Goal: Information Seeking & Learning: Learn about a topic

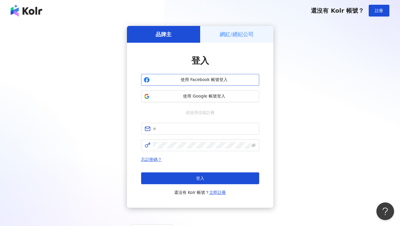
click at [212, 77] on span "使用 Facebook 帳號登入" at bounding box center [204, 80] width 104 height 6
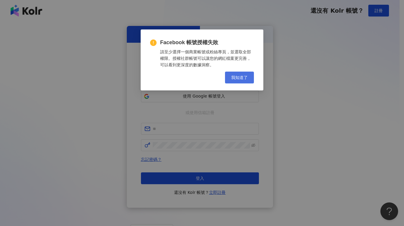
click at [242, 75] on button "我知道了" at bounding box center [239, 78] width 29 height 12
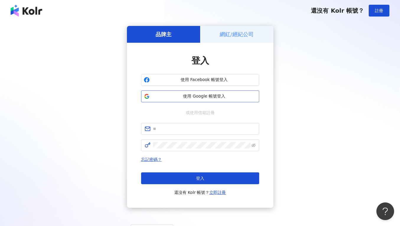
click at [188, 101] on button "使用 Google 帳號登入" at bounding box center [200, 97] width 118 height 12
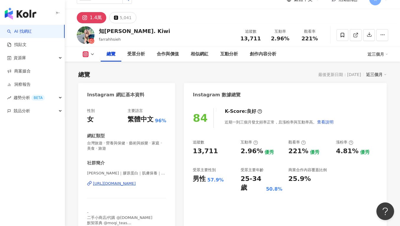
scroll to position [36, 0]
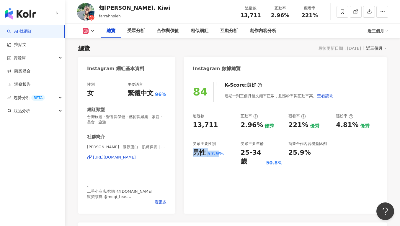
click at [218, 151] on div "84 K-Score : 良好 近期一到三個月發文頻率正常，且漲粉率與互動率高。 查看說明 追蹤數 13,711 互動率 2.96% 優秀 觀看率 221% …" at bounding box center [285, 145] width 203 height 138
click at [215, 128] on div "13,711" at bounding box center [214, 125] width 42 height 9
drag, startPoint x: 193, startPoint y: 125, endPoint x: 214, endPoint y: 125, distance: 21.0
click at [214, 125] on div "84 K-Score : 良好 近期一到三個月發文頻率正常，且漲粉率與互動率高。 查看說明 追蹤數 13,711 互動率 2.96% 優秀 觀看率 221% …" at bounding box center [285, 145] width 203 height 138
copy div "13,711"
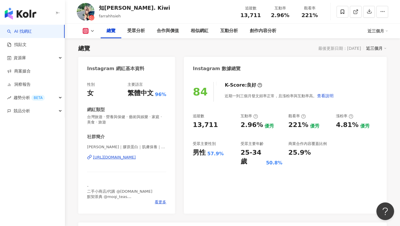
click at [251, 118] on div "互動率" at bounding box center [249, 116] width 17 height 5
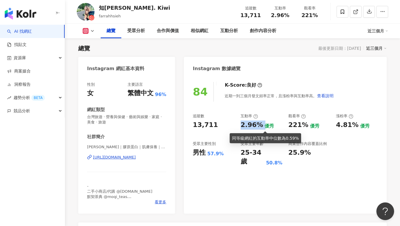
drag, startPoint x: 240, startPoint y: 125, endPoint x: 261, endPoint y: 126, distance: 20.7
click at [261, 126] on div "追蹤數 13,711 互動率 2.96% 優秀 觀看率 221% 優秀 漲粉率 4.81% 優秀 受眾主要性別 男性 57.9% 受眾主要年齡 25-34 歲…" at bounding box center [285, 140] width 185 height 53
copy div "2.96%"
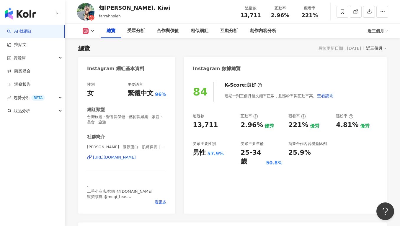
click at [271, 123] on div "2.96% 優秀" at bounding box center [262, 125] width 42 height 9
drag, startPoint x: 286, startPoint y: 126, endPoint x: 303, endPoint y: 125, distance: 17.4
click at [303, 125] on div "追蹤數 13,711 互動率 2.96% 優秀 觀看率 221% 優秀 漲粉率 4.81% 優秀 受眾主要性別 男性 57.9% 受眾主要年齡 25-34 歲…" at bounding box center [285, 140] width 185 height 53
copy div "221%"
click at [287, 134] on div "追蹤數 13,711 互動率 2.96% 優秀 觀看率 221% 優秀 漲粉率 4.81% 優秀 受眾主要性別 男性 57.9% 受眾主要年齡 25-34 歲…" at bounding box center [285, 140] width 185 height 53
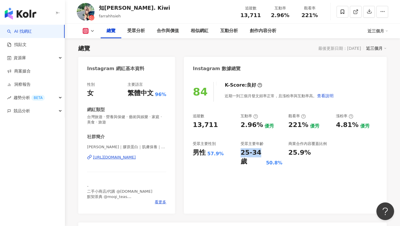
drag, startPoint x: 239, startPoint y: 153, endPoint x: 258, endPoint y: 152, distance: 19.2
click at [258, 152] on div "追蹤數 13,711 互動率 2.96% 優秀 觀看率 221% 優秀 漲粉率 4.81% 優秀 受眾主要性別 男性 57.9% 受眾主要年齡 25-34 歲…" at bounding box center [285, 140] width 185 height 53
copy div "25-34"
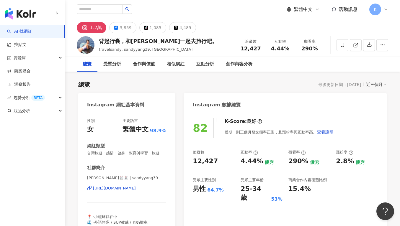
scroll to position [36, 0]
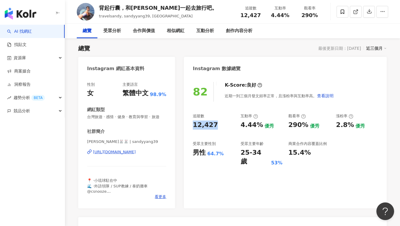
drag, startPoint x: 200, startPoint y: 126, endPoint x: 219, endPoint y: 125, distance: 19.5
click at [219, 125] on div "82 K-Score : 良好 近期一到三個月發文頻率正常，且漲粉率與互動率高。 查看說明 追蹤數 12,427 互動率 4.44% 優秀 觀看率 290% …" at bounding box center [285, 142] width 203 height 133
copy div "12,427"
click at [240, 120] on div "追蹤數 12,427 互動率 4.44% 優秀 觀看率 290% 優秀 漲粉率 2.8% 優秀 受眾主要性別 男性 64.7% 受眾主要年齡 25-34 歲 …" at bounding box center [285, 140] width 185 height 53
drag, startPoint x: 241, startPoint y: 127, endPoint x: 258, endPoint y: 126, distance: 17.7
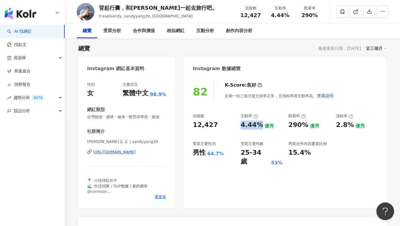
click at [258, 126] on div "4.44%" at bounding box center [252, 125] width 22 height 9
copy div "4.44%"
click at [289, 124] on div "290%" at bounding box center [298, 125] width 20 height 9
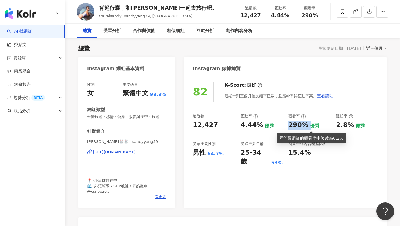
drag, startPoint x: 286, startPoint y: 125, endPoint x: 307, endPoint y: 125, distance: 21.0
click at [307, 125] on div "追蹤數 12,427 互動率 4.44% 優秀 觀看率 290% 優秀 漲粉率 2.8% 優秀 受眾主要性別 男性 64.7% 受眾主要年齡 25-34 歲 …" at bounding box center [285, 140] width 185 height 53
copy div "290%"
click at [294, 130] on div "290%" at bounding box center [298, 125] width 20 height 9
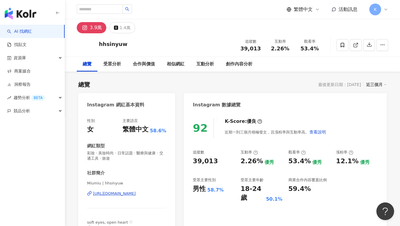
scroll to position [11, 0]
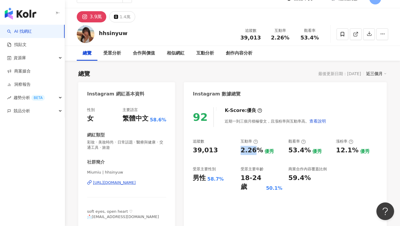
drag, startPoint x: 242, startPoint y: 151, endPoint x: 257, endPoint y: 151, distance: 15.4
click at [258, 152] on div "追蹤數 39,013 互動率 2.26% 優秀 觀看率 53.4% 優秀 漲粉率 12.1% 優秀 受眾主要性別 男性 58.7% 受眾主要年齡 18-24 …" at bounding box center [285, 165] width 185 height 53
copy div "2.26"
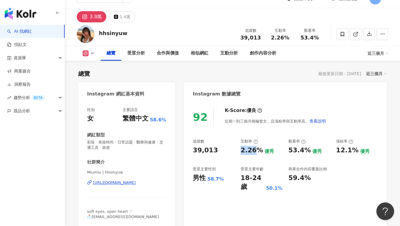
scroll to position [36, 0]
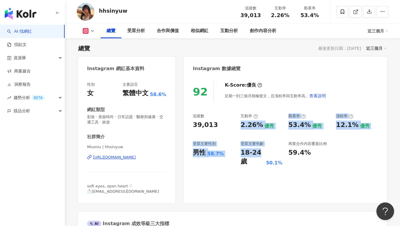
copy div "2.26% 優秀 觀看率 53.4% 優秀 漲粉率 12.1% 優秀 受眾主要性別 男性 58.7% 受眾主要年齡 18-24"
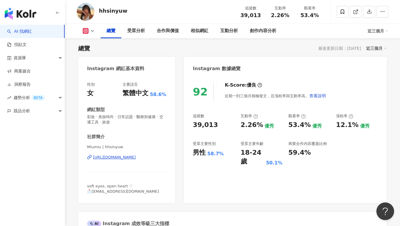
click at [248, 119] on div "互動率" at bounding box center [249, 116] width 17 height 5
drag, startPoint x: 240, startPoint y: 124, endPoint x: 258, endPoint y: 125, distance: 18.6
click at [258, 125] on div "追蹤數 39,013 互動率 2.26% 優秀 觀看率 53.4% 優秀 漲粉率 12.1% 優秀 受眾主要性別 男性 58.7% 受眾主要年齡 18-24 …" at bounding box center [285, 140] width 185 height 53
copy div "2.26%"
click at [200, 119] on div "追蹤數 39,013" at bounding box center [214, 122] width 42 height 16
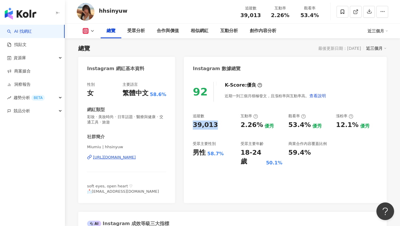
drag, startPoint x: 218, startPoint y: 122, endPoint x: 187, endPoint y: 127, distance: 31.1
click at [187, 128] on div "92 K-Score : 優良 近期一到三個月積極發文，且漲粉率與互動率高。 查看說明 追蹤數 39,013 互動率 2.26% 優秀 觀看率 53.4% 優…" at bounding box center [285, 139] width 203 height 127
copy div "39,013"
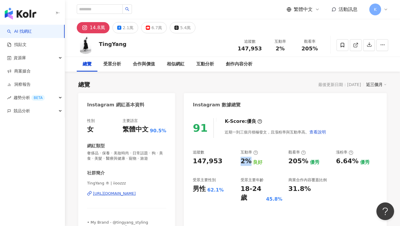
click at [250, 161] on div "追蹤數 147,953 互動率 2% 良好 觀看率 205% 優秀 漲粉率 6.64% 優秀 受眾主要性別 男性 62.1% 受眾主要年齡 18-24 歲 4…" at bounding box center [285, 176] width 185 height 53
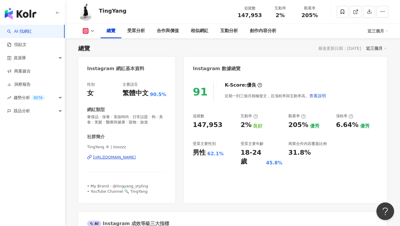
click at [265, 113] on div "91 K-Score : 優良 近期一到三個月積極發文，且漲粉率與互動率高。 查看說明 追蹤數 147,953 互動率 2% 良好 觀看率 205% 優秀 漲…" at bounding box center [285, 139] width 203 height 127
drag, startPoint x: 292, startPoint y: 125, endPoint x: 307, endPoint y: 125, distance: 14.8
click at [307, 125] on div "205% 優秀" at bounding box center [309, 125] width 42 height 9
click at [291, 127] on div "205%" at bounding box center [298, 125] width 20 height 9
drag, startPoint x: 294, startPoint y: 127, endPoint x: 305, endPoint y: 126, distance: 10.6
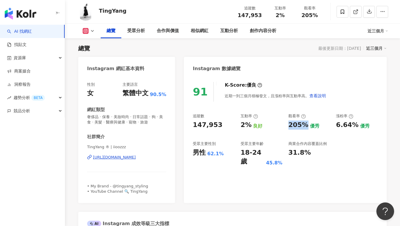
click at [305, 126] on div "追蹤數 147,953 互動率 2% 良好 觀看率 205% 優秀 漲粉率 6.64% 優秀 受眾主要性別 男性 62.1% 受眾主要年齡 18-24 歲 4…" at bounding box center [285, 140] width 185 height 53
copy div "205%"
click at [303, 121] on div "205%" at bounding box center [298, 125] width 20 height 9
drag, startPoint x: 240, startPoint y: 151, endPoint x: 257, endPoint y: 150, distance: 17.1
click at [257, 150] on div "追蹤數 147,953 互動率 2% 良好 觀看率 205% 優秀 漲粉率 6.64% 優秀 受眾主要性別 男性 62.1% 受眾主要年齡 18-24 歲 4…" at bounding box center [285, 140] width 185 height 53
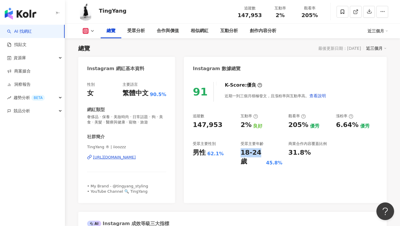
copy div "18-24"
drag, startPoint x: 223, startPoint y: 126, endPoint x: 185, endPoint y: 125, distance: 37.5
click at [185, 125] on div "91 K-Score : 優良 近期一到三個月積極發文，且漲粉率與互動率高。 查看說明 追蹤數 147,953 互動率 2% 良好 觀看率 205% 優秀 漲…" at bounding box center [285, 139] width 203 height 127
copy div "147,953"
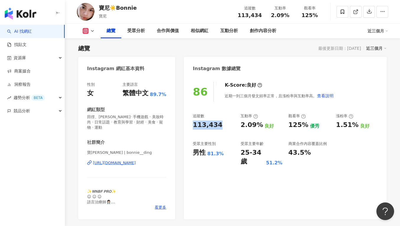
drag, startPoint x: 220, startPoint y: 123, endPoint x: 192, endPoint y: 125, distance: 27.8
click at [192, 125] on div "86 K-Score : 良好 近期一到三個月發文頻率正常，且漲粉率與互動率高。 查看說明 追蹤數 113,434 互動率 2.09% 良好 觀看率 125%…" at bounding box center [285, 147] width 203 height 143
copy div "113,434"
click at [257, 120] on div "互動率 2.09% 良好" at bounding box center [262, 122] width 42 height 16
drag, startPoint x: 249, startPoint y: 126, endPoint x: 257, endPoint y: 125, distance: 8.3
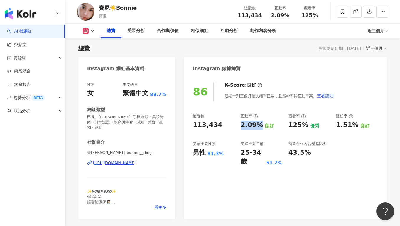
click at [257, 125] on div "追蹤數 113,434 互動率 2.09% 良好 觀看率 125% 優秀 漲粉率 1.51% 良好 受眾主要性別 男性 81.3% 受眾主要年齡 25-34 …" at bounding box center [285, 140] width 185 height 53
copy div "2.09%"
click at [269, 118] on div "互動率" at bounding box center [262, 116] width 42 height 5
drag, startPoint x: 291, startPoint y: 126, endPoint x: 307, endPoint y: 126, distance: 16.5
click at [307, 126] on div "125% 優秀" at bounding box center [309, 125] width 42 height 9
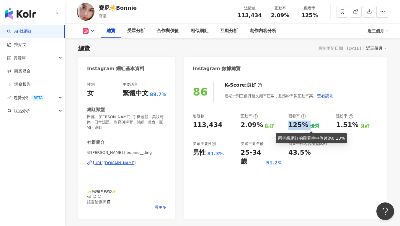
copy div "125%"
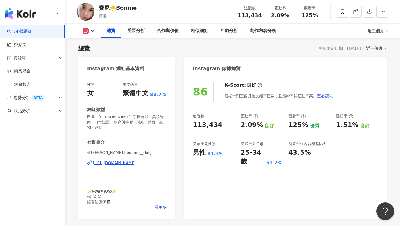
click at [269, 120] on div "互動率 2.09% 良好" at bounding box center [262, 122] width 42 height 16
drag, startPoint x: 248, startPoint y: 153, endPoint x: 264, endPoint y: 152, distance: 15.4
click at [264, 152] on div "追蹤數 113,434 互動率 2.09% 良好 觀看率 125% 優秀 漲粉率 1.51% 良好 受眾主要性別 男性 81.3% 受眾主要年齡 25-34 …" at bounding box center [285, 140] width 185 height 53
click at [264, 152] on div "25-34 歲" at bounding box center [253, 157] width 24 height 18
drag, startPoint x: 239, startPoint y: 153, endPoint x: 257, endPoint y: 153, distance: 18.0
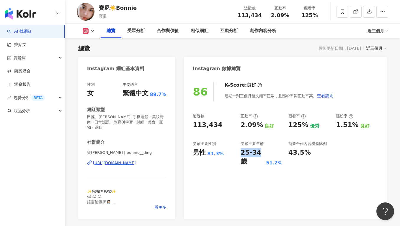
click at [257, 153] on div "追蹤數 113,434 互動率 2.09% 良好 觀看率 125% 優秀 漲粉率 1.51% 良好 受眾主要性別 男性 81.3% 受眾主要年齡 25-34 …" at bounding box center [285, 140] width 185 height 53
copy div "25-34"
